Goal: Find specific page/section: Find specific page/section

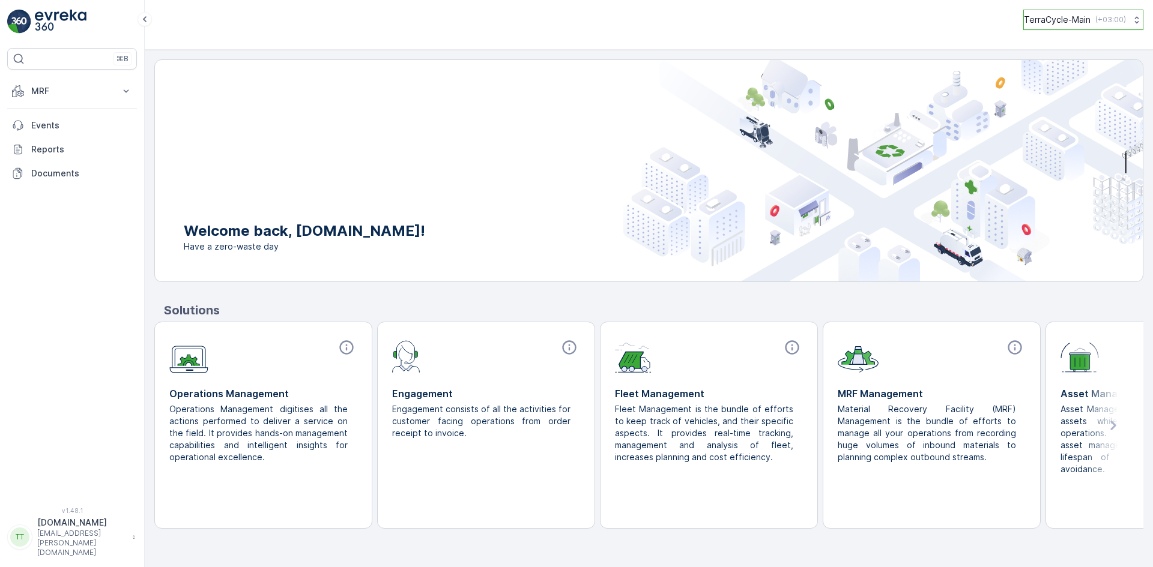
click at [1102, 22] on p "( +03:00 )" at bounding box center [1110, 20] width 31 height 10
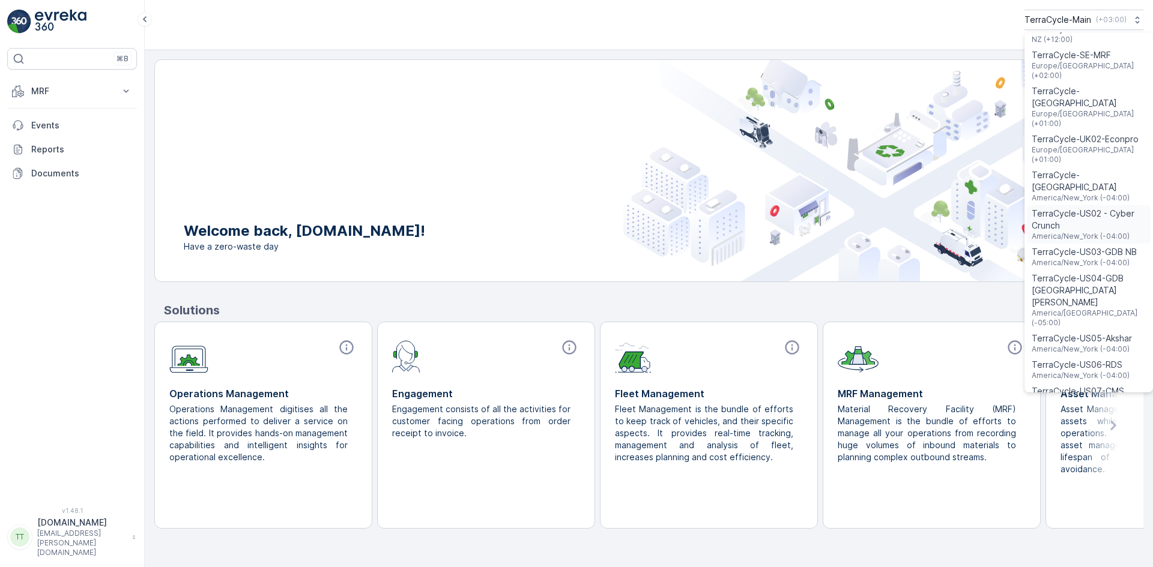
scroll to position [959, 0]
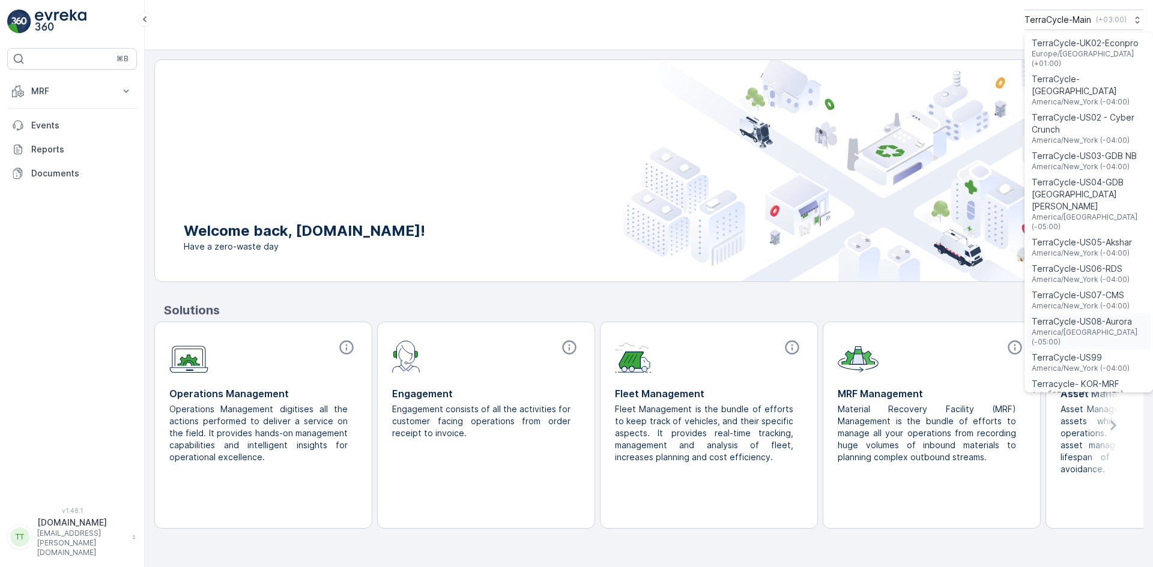
click at [1081, 316] on span "TerraCycle-US08-Aurora" at bounding box center [1088, 322] width 114 height 12
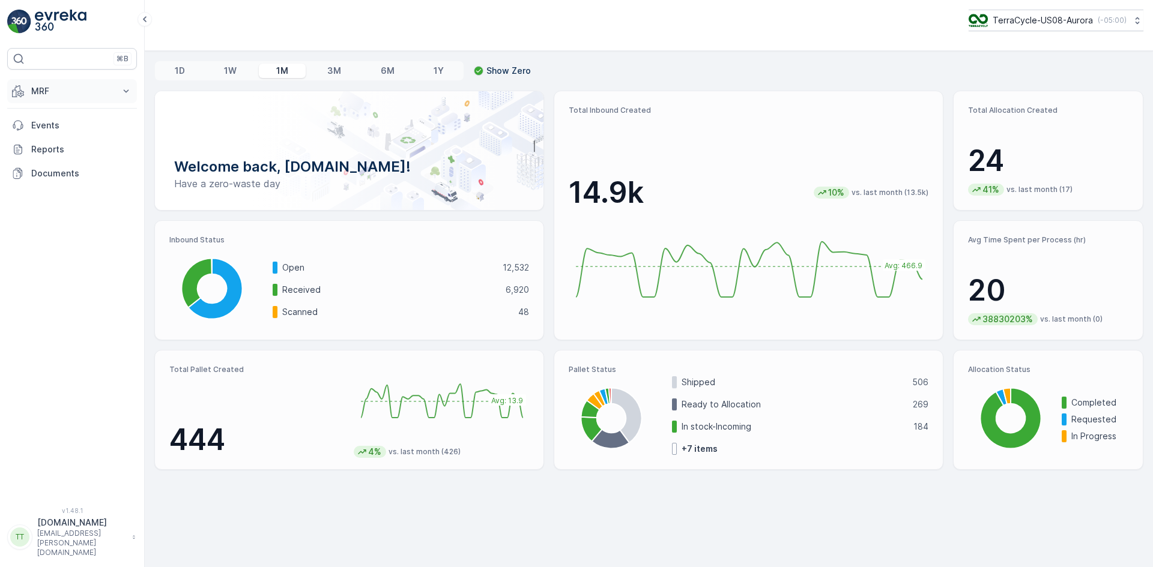
click at [31, 92] on p "MRF" at bounding box center [72, 91] width 82 height 12
click at [43, 146] on p "Pallet" at bounding box center [42, 145] width 23 height 12
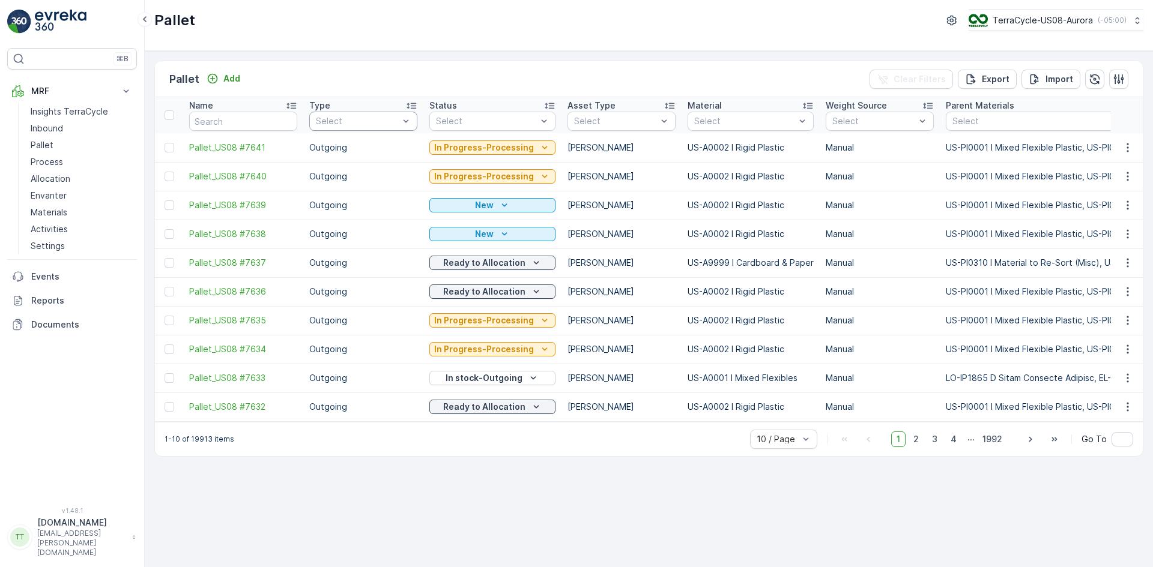
click at [377, 119] on div at bounding box center [357, 121] width 85 height 10
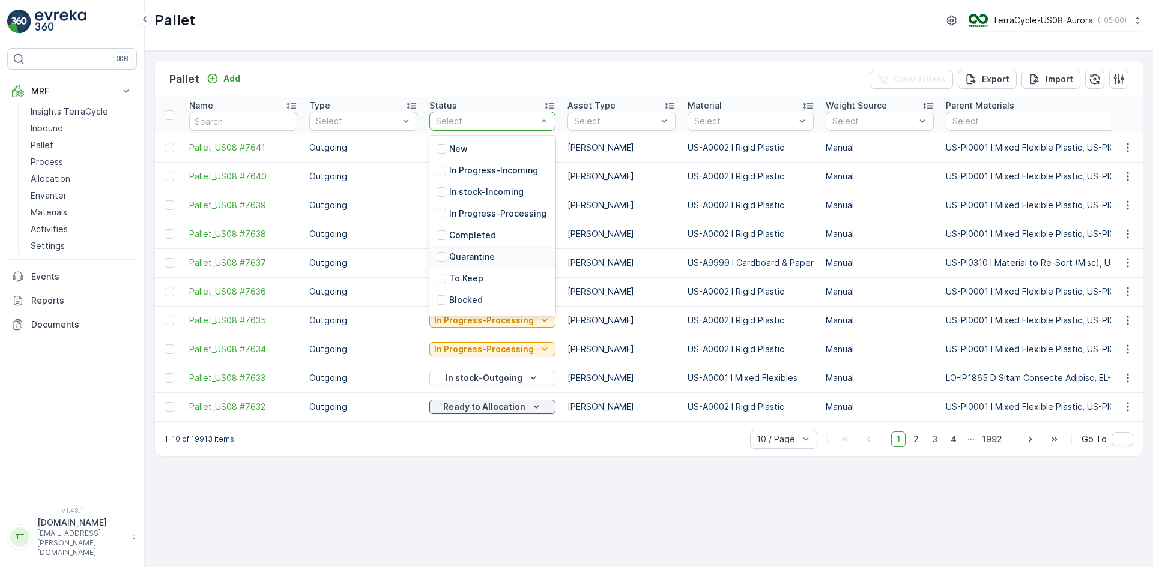
click at [481, 263] on p "Quarantine" at bounding box center [472, 257] width 46 height 12
